Goal: Information Seeking & Learning: Learn about a topic

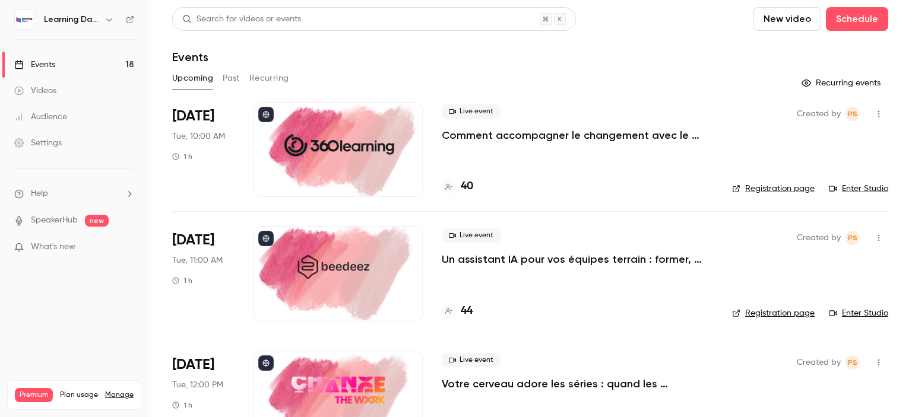
click at [473, 187] on h4 "40" at bounding box center [467, 187] width 12 height 16
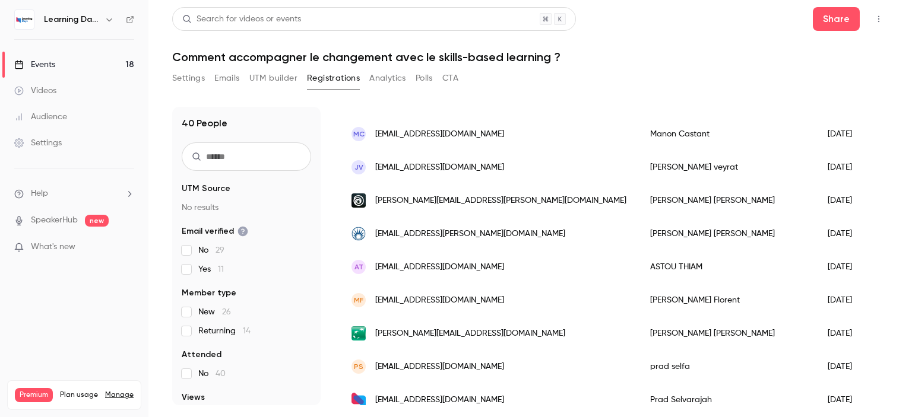
scroll to position [1153, 0]
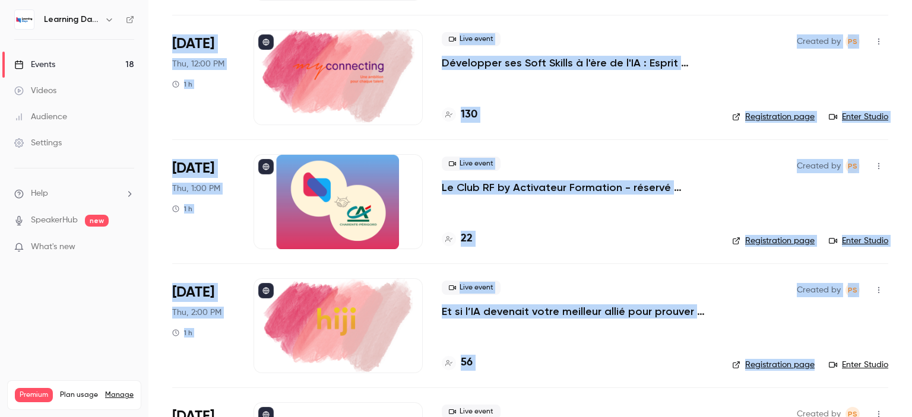
scroll to position [1823, 0]
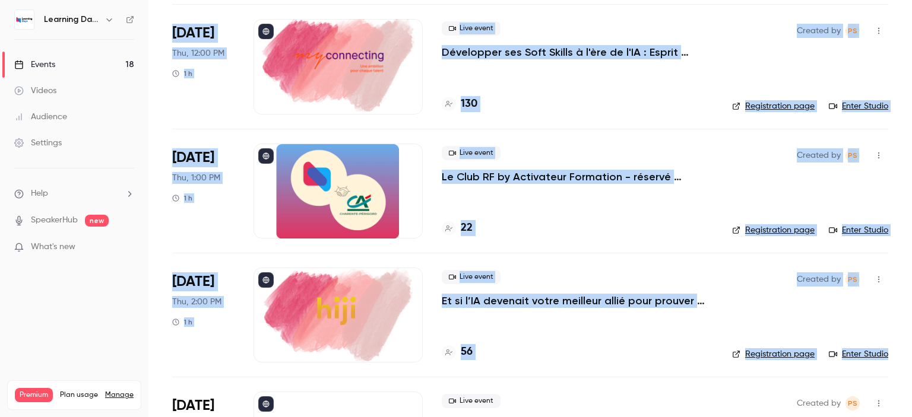
drag, startPoint x: 911, startPoint y: 53, endPoint x: 911, endPoint y: 363, distance: 309.9
click at [911, 363] on main "Search for videos or events New video Schedule Events Upcoming Past Recurring R…" at bounding box center [530, 208] width 764 height 417
click at [465, 227] on h4 "22" at bounding box center [467, 228] width 12 height 16
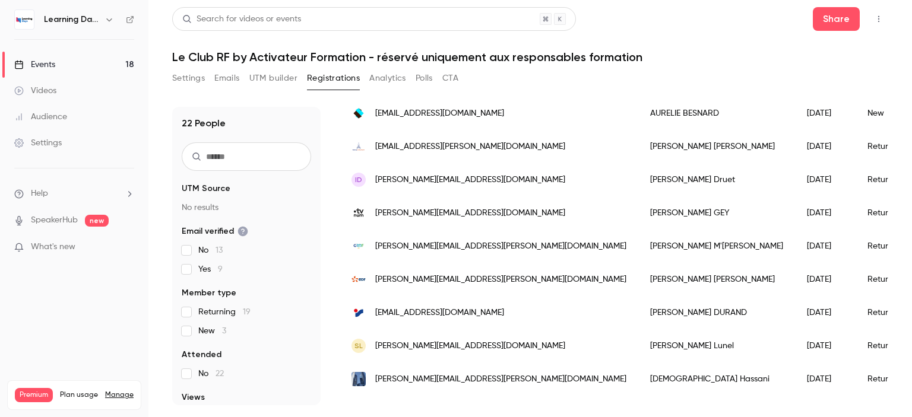
scroll to position [482, 0]
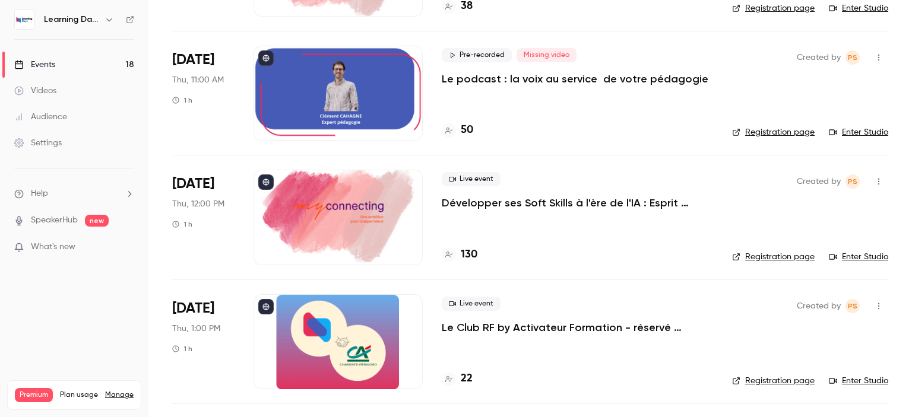
scroll to position [1674, 0]
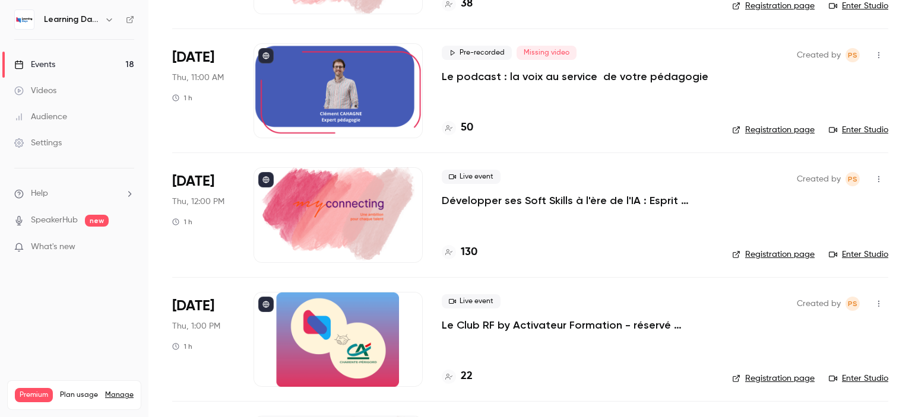
click at [563, 194] on p "Développer ses Soft Skills à l'ère de l'IA : Esprit critique & IA" at bounding box center [577, 201] width 271 height 14
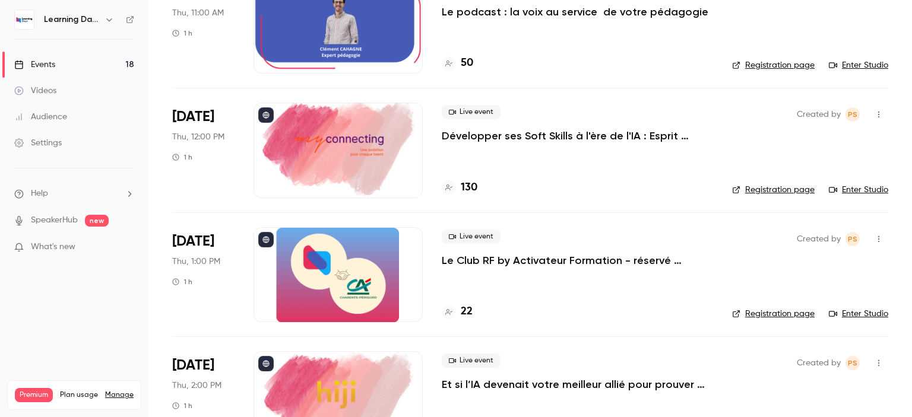
scroll to position [1736, 0]
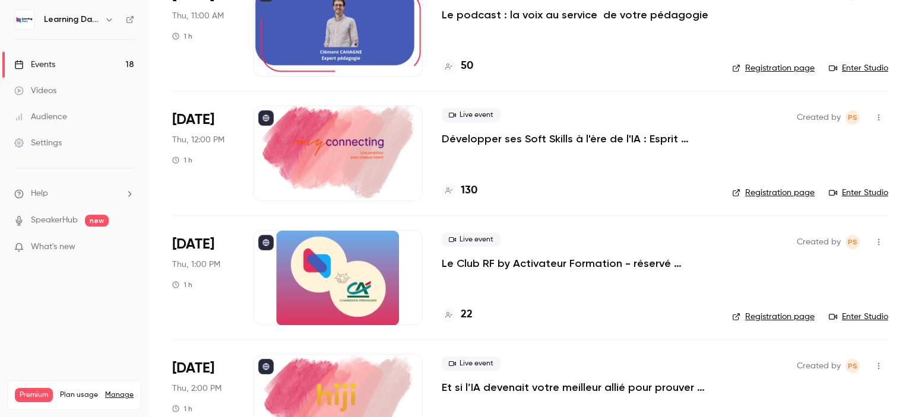
click at [472, 189] on h4 "130" at bounding box center [469, 191] width 17 height 16
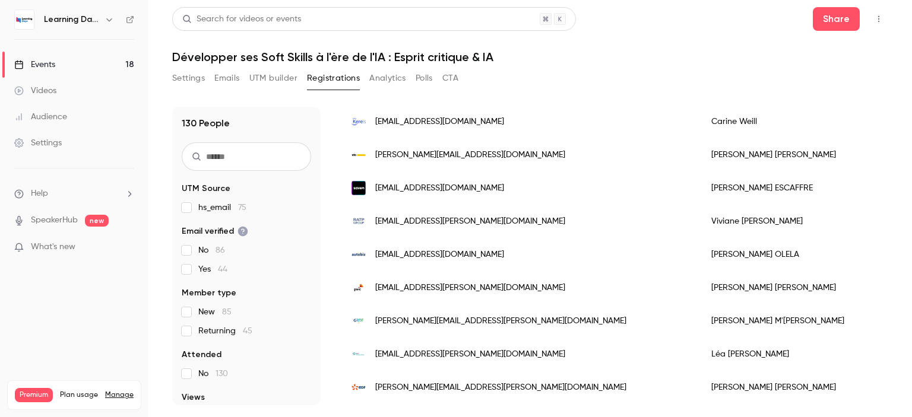
scroll to position [1143, 0]
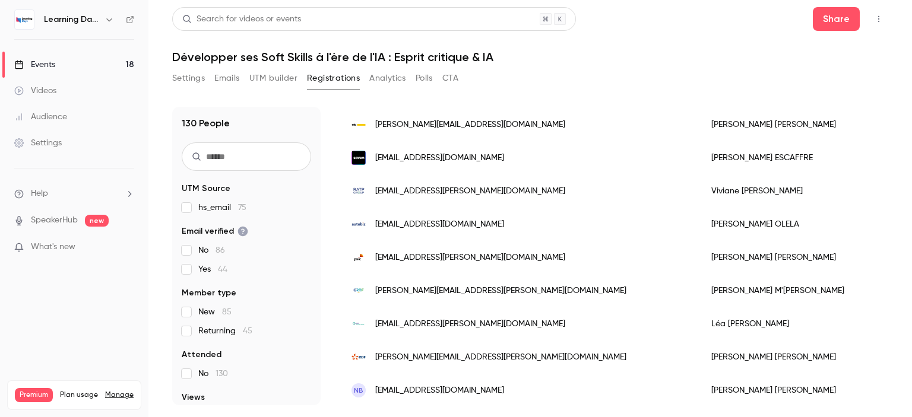
click at [53, 125] on link "Audience" at bounding box center [74, 117] width 148 height 26
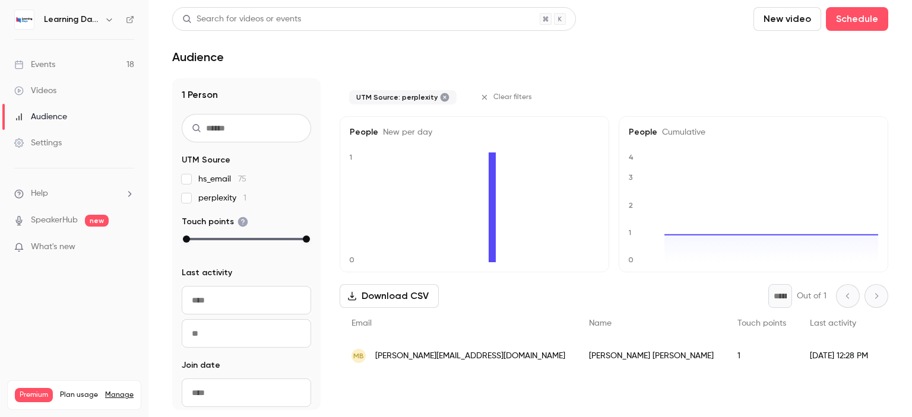
click at [455, 363] on div "MB [PERSON_NAME][EMAIL_ADDRESS][DOMAIN_NAME]" at bounding box center [458, 356] width 237 height 33
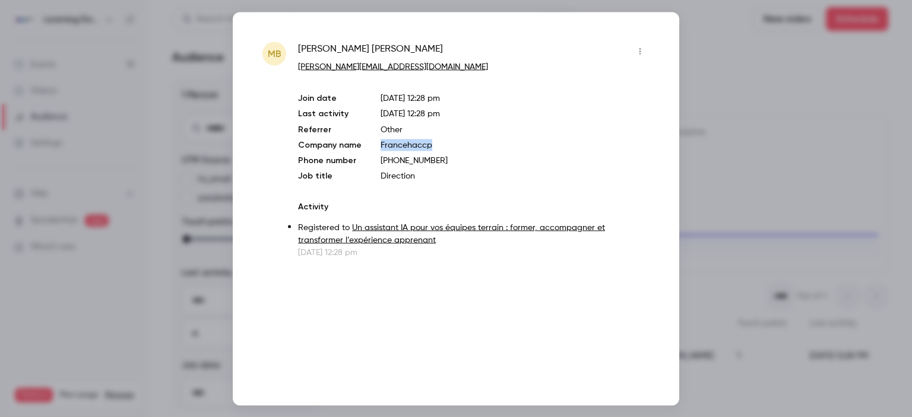
drag, startPoint x: 445, startPoint y: 143, endPoint x: 379, endPoint y: 146, distance: 66.6
click at [381, 146] on p "Francehaccp" at bounding box center [515, 145] width 269 height 12
click at [755, 170] on div at bounding box center [456, 208] width 912 height 417
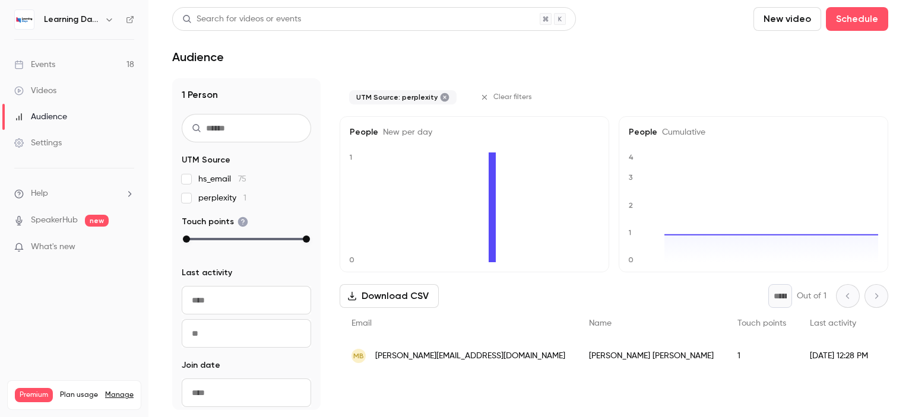
click at [221, 178] on span "hs_email 75" at bounding box center [222, 179] width 48 height 12
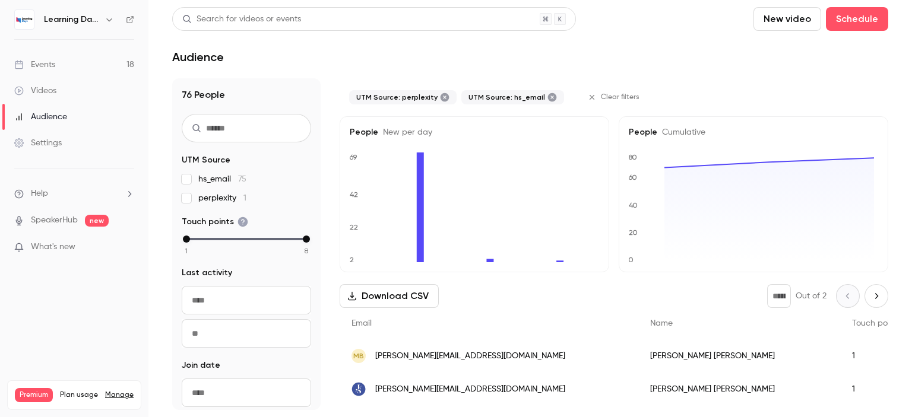
click at [221, 178] on span "hs_email 75" at bounding box center [222, 179] width 48 height 12
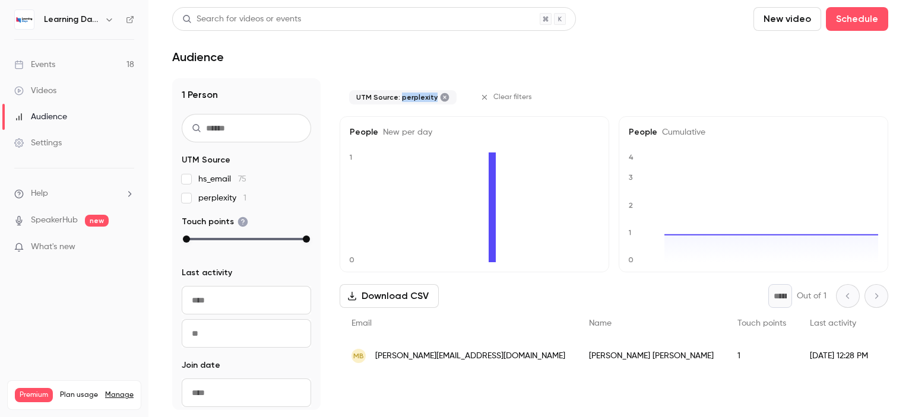
drag, startPoint x: 398, startPoint y: 102, endPoint x: 432, endPoint y: 100, distance: 34.5
click at [432, 100] on div "UTM Source: perplexity" at bounding box center [402, 97] width 107 height 14
